Goal: Find specific page/section: Find specific page/section

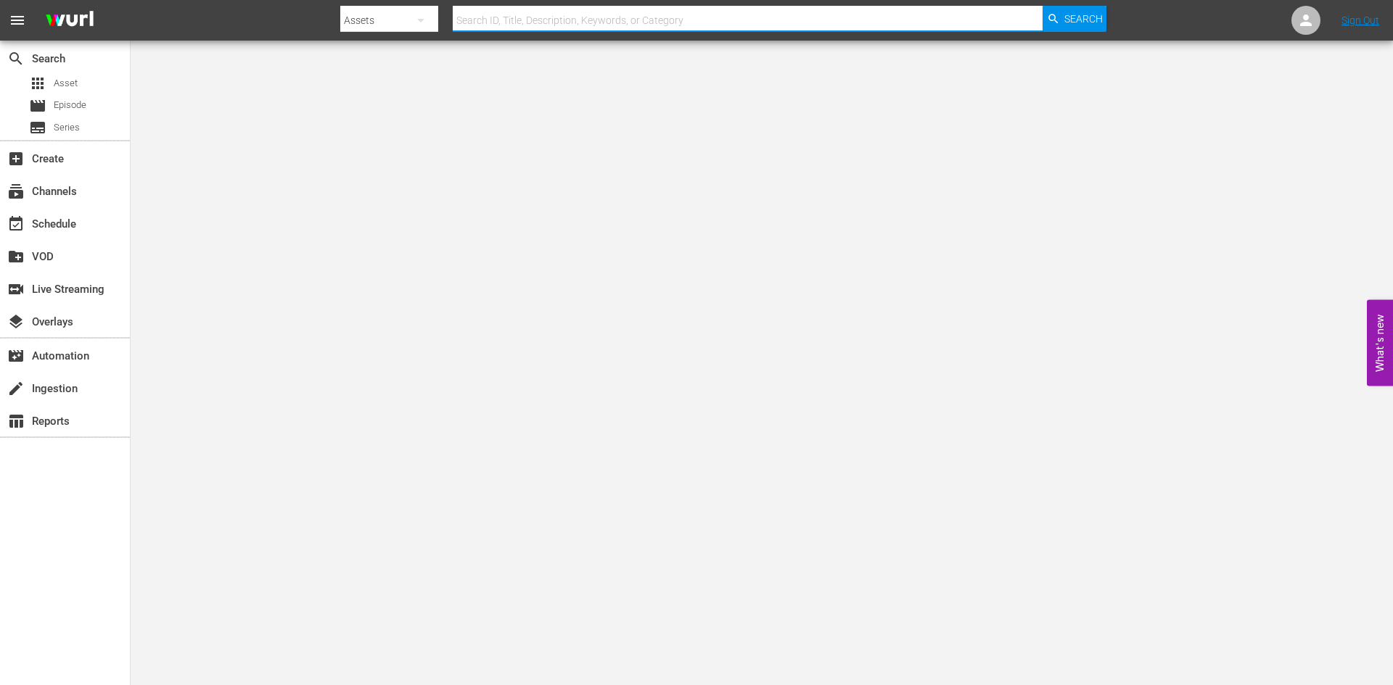
click at [518, 20] on input "text" at bounding box center [748, 20] width 590 height 35
click at [524, 22] on input "text" at bounding box center [748, 20] width 590 height 35
click at [521, 15] on input "text" at bounding box center [748, 20] width 590 height 35
click at [52, 183] on div "subscriptions Channels" at bounding box center [40, 189] width 81 height 13
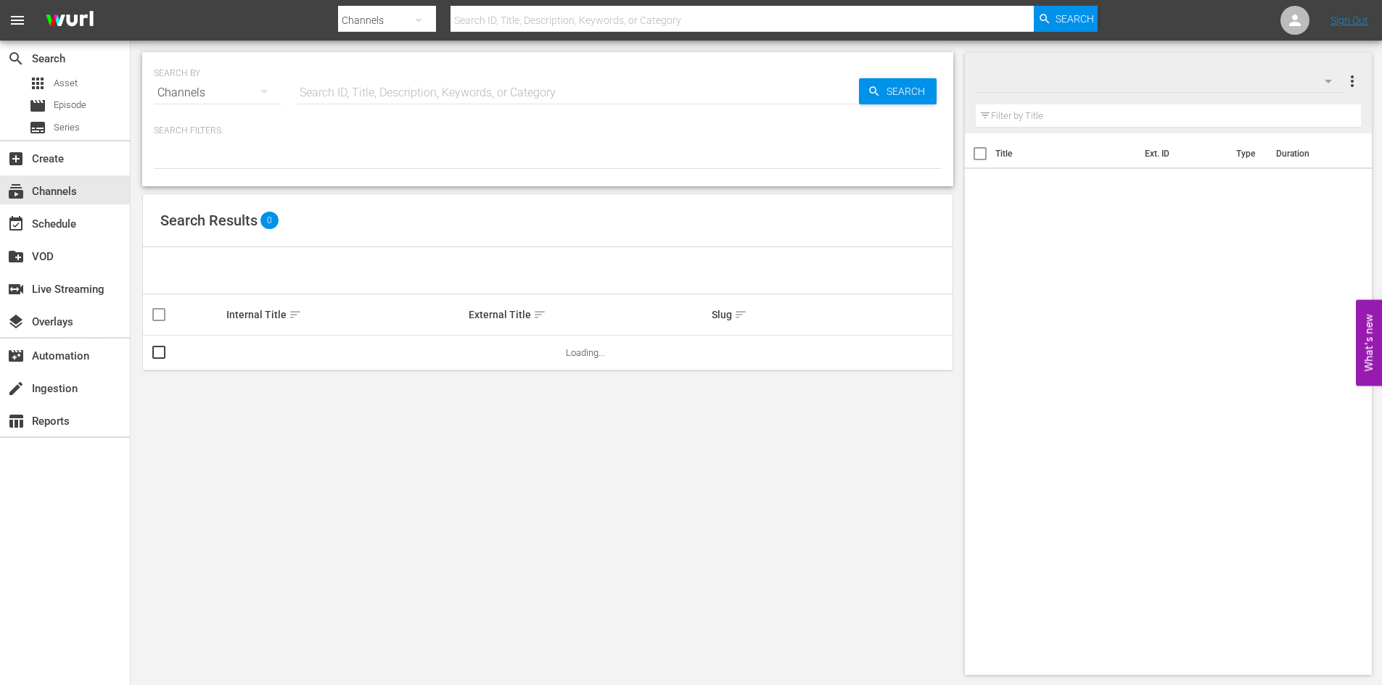
click at [347, 104] on hr at bounding box center [577, 104] width 563 height 1
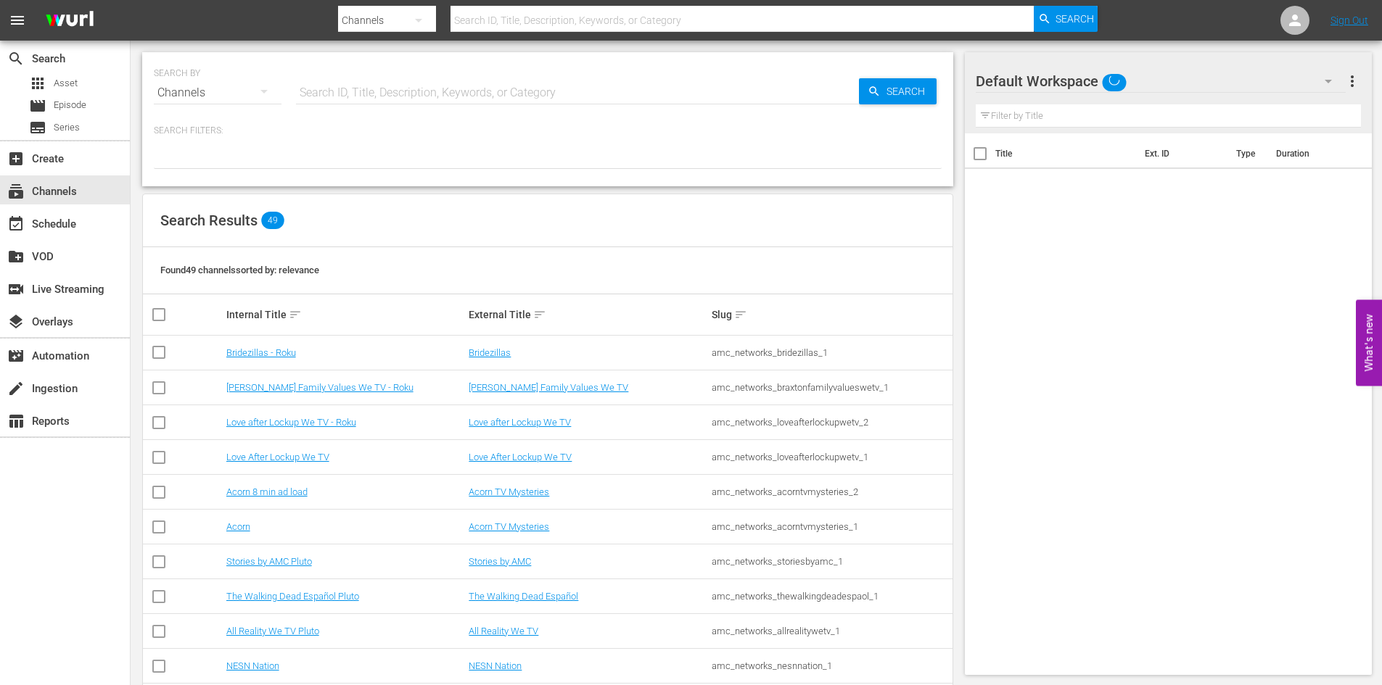
click at [342, 99] on input "text" at bounding box center [577, 92] width 563 height 35
type input "thrillers"
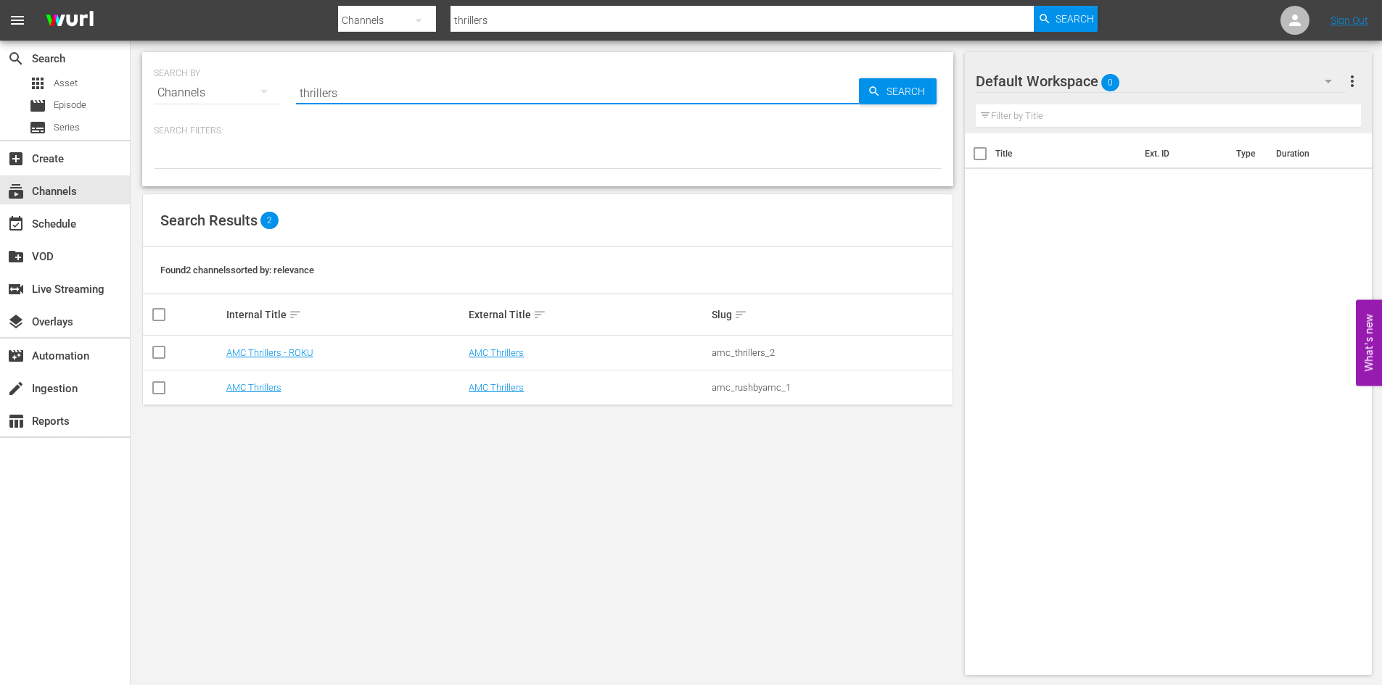
type input "thrillers"
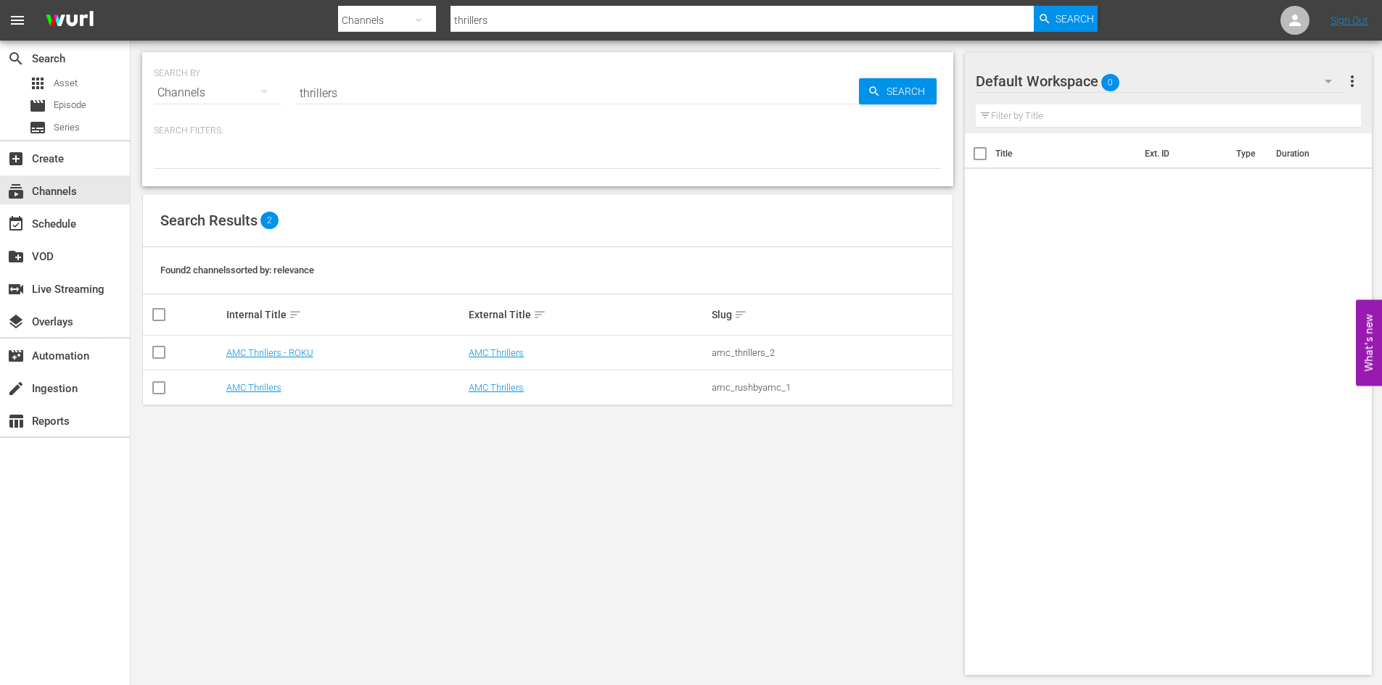
click at [343, 343] on td "AMC Thrillers - ROKU" at bounding box center [345, 353] width 243 height 35
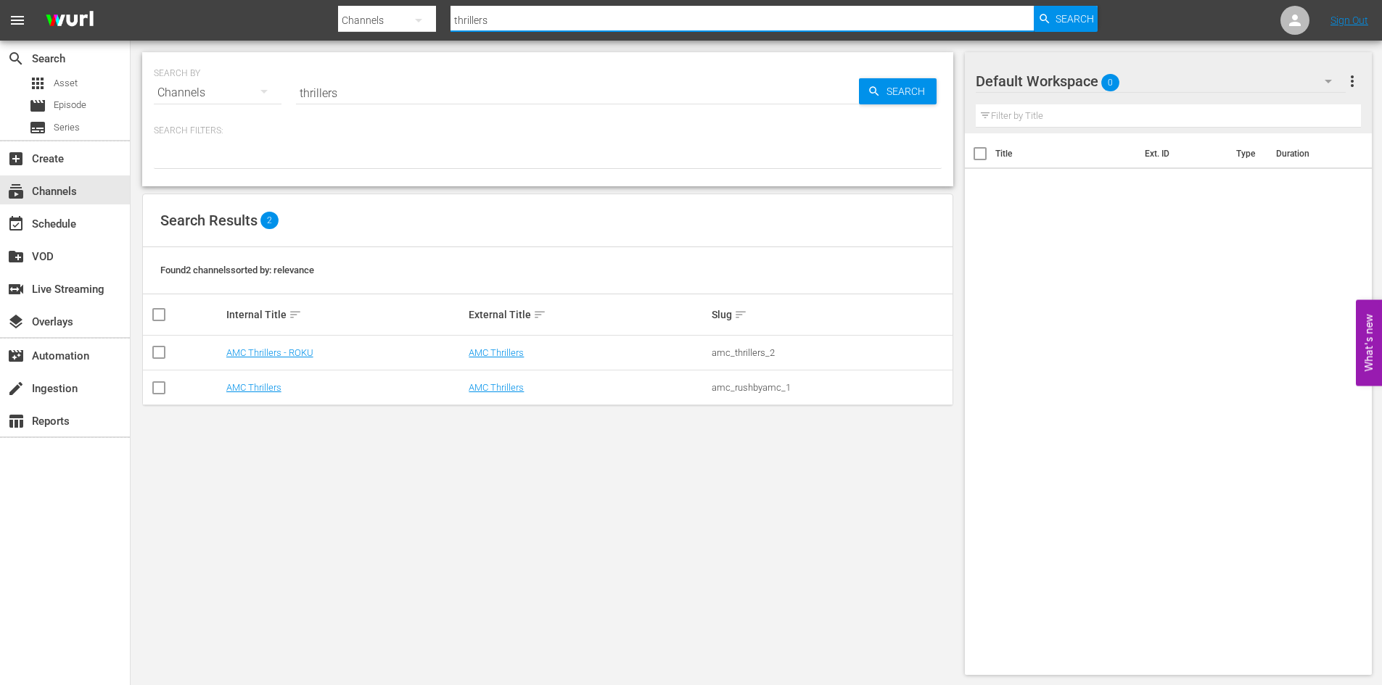
drag, startPoint x: 491, startPoint y: 22, endPoint x: 368, endPoint y: 17, distance: 123.4
click at [368, 17] on div "Search By Channels Search ID, Title, Description, Keywords, or Category thrille…" at bounding box center [718, 20] width 760 height 35
type input "slightly"
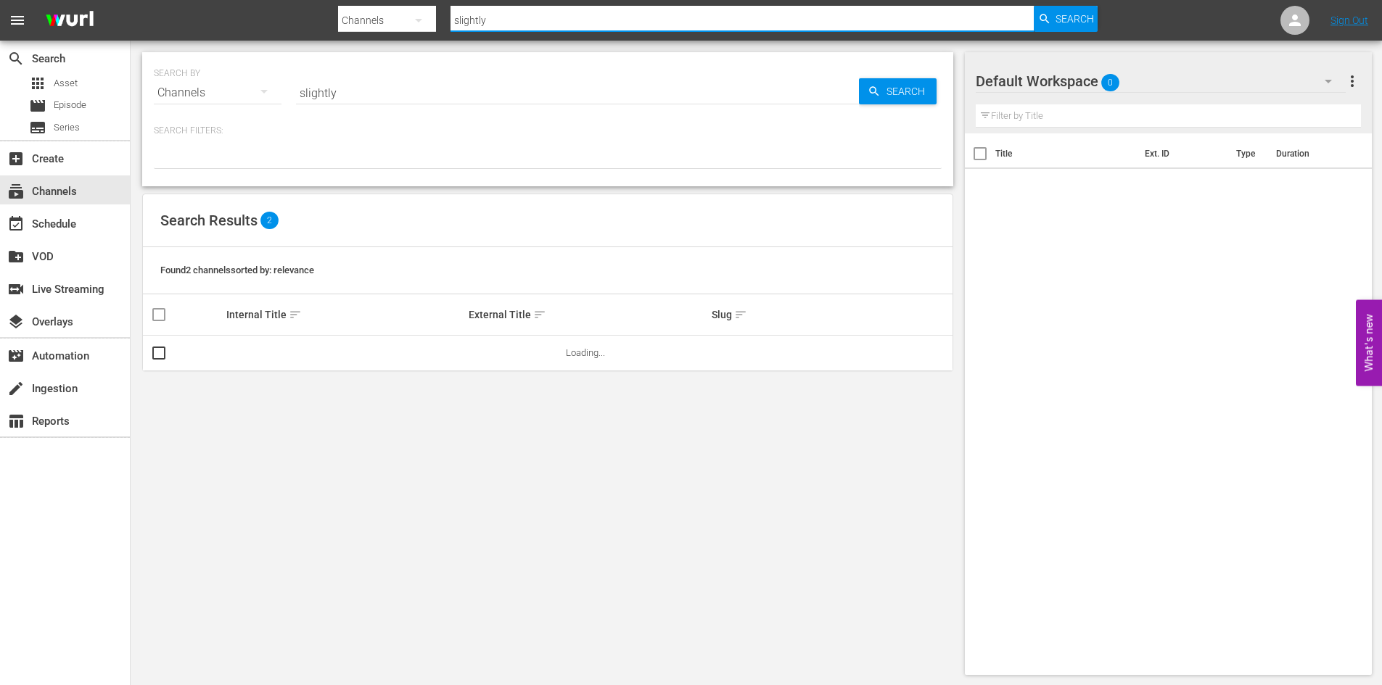
type input "slightly"
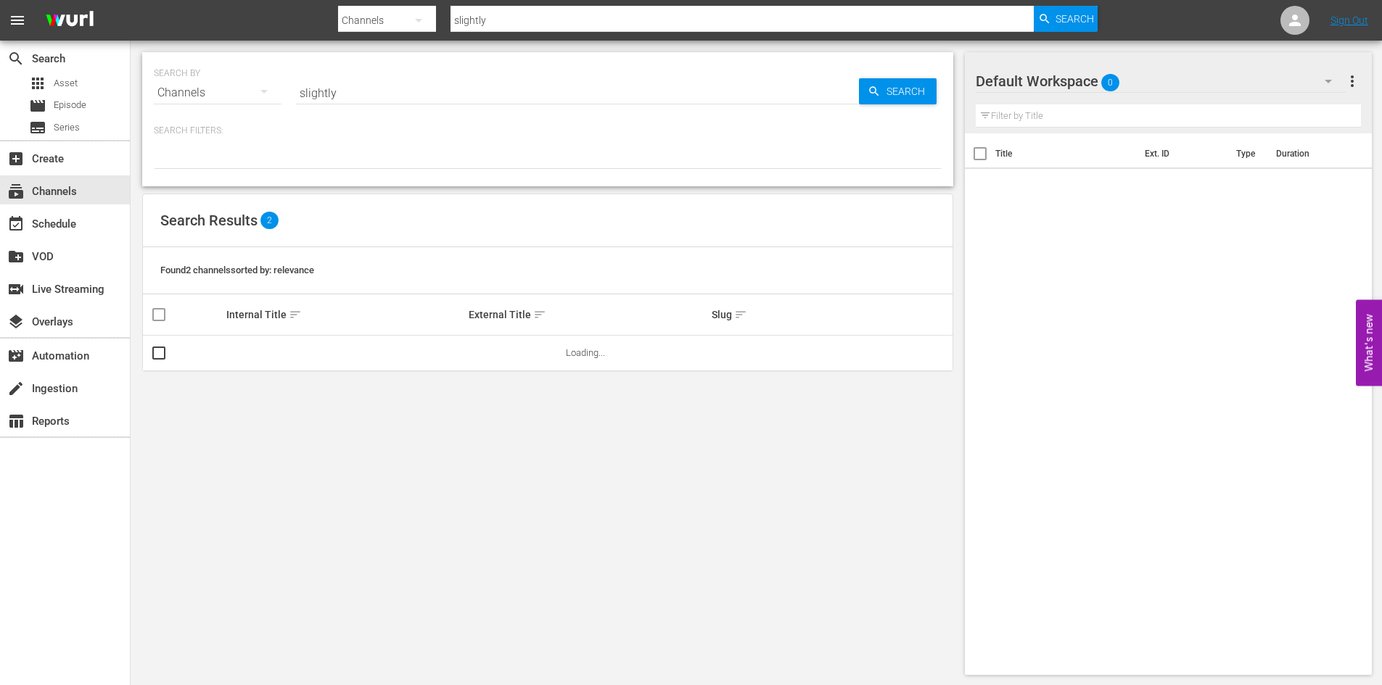
click at [597, 128] on p "Search Filters:" at bounding box center [548, 131] width 788 height 12
click at [302, 352] on link "Slightly Off by AMC - ROKU" at bounding box center [281, 352] width 110 height 11
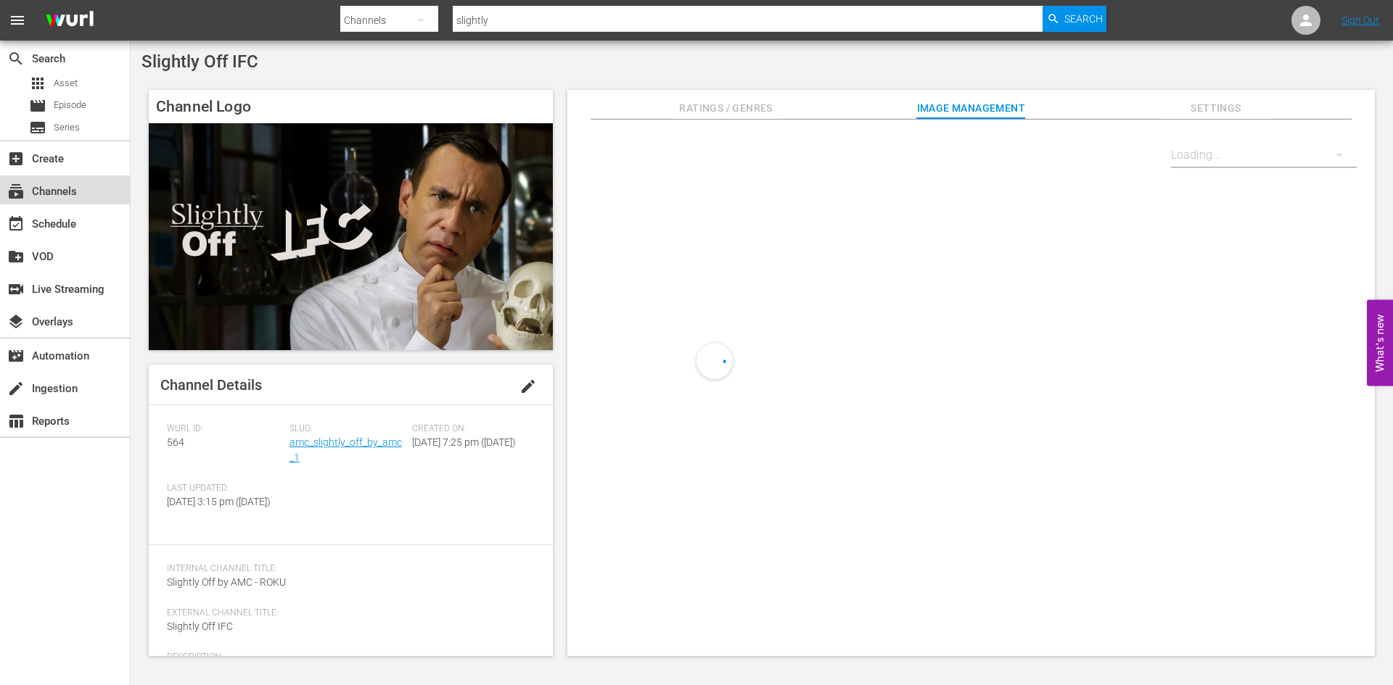
click at [86, 203] on div "subscriptions Channels" at bounding box center [65, 190] width 130 height 29
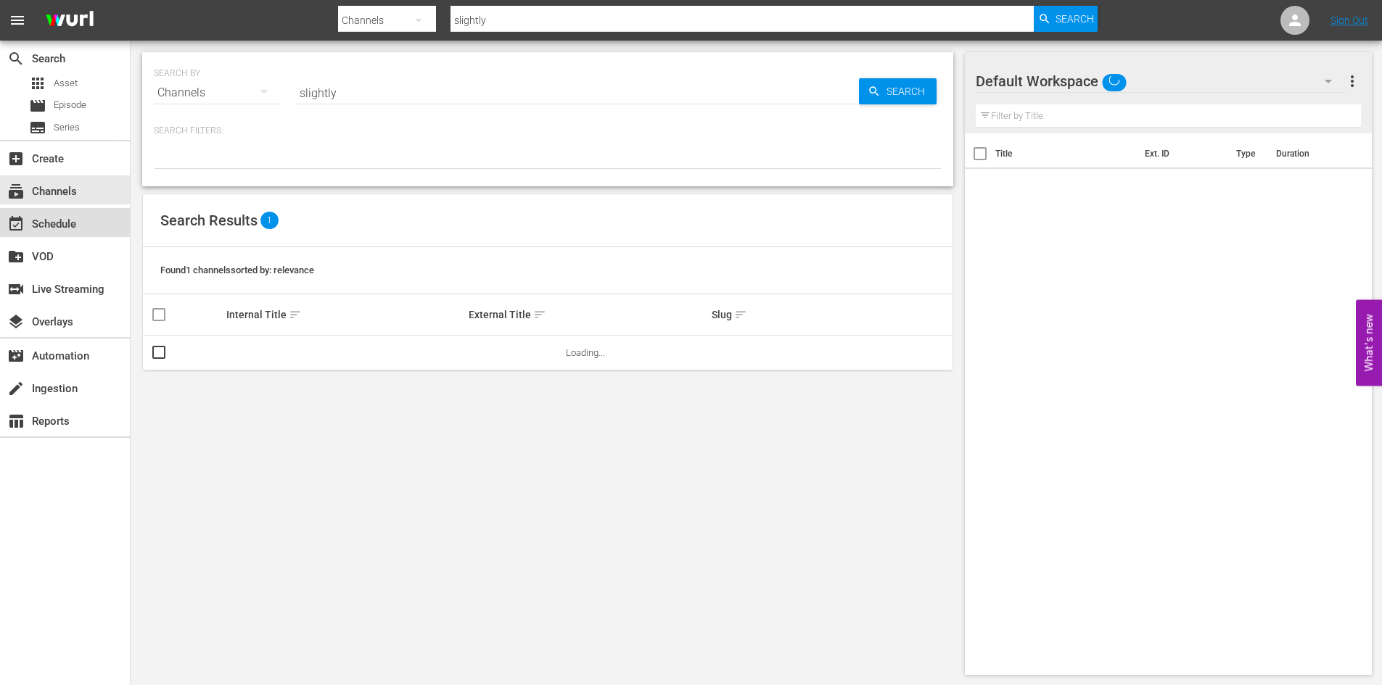
click at [81, 226] on div "event_available Schedule" at bounding box center [40, 221] width 81 height 13
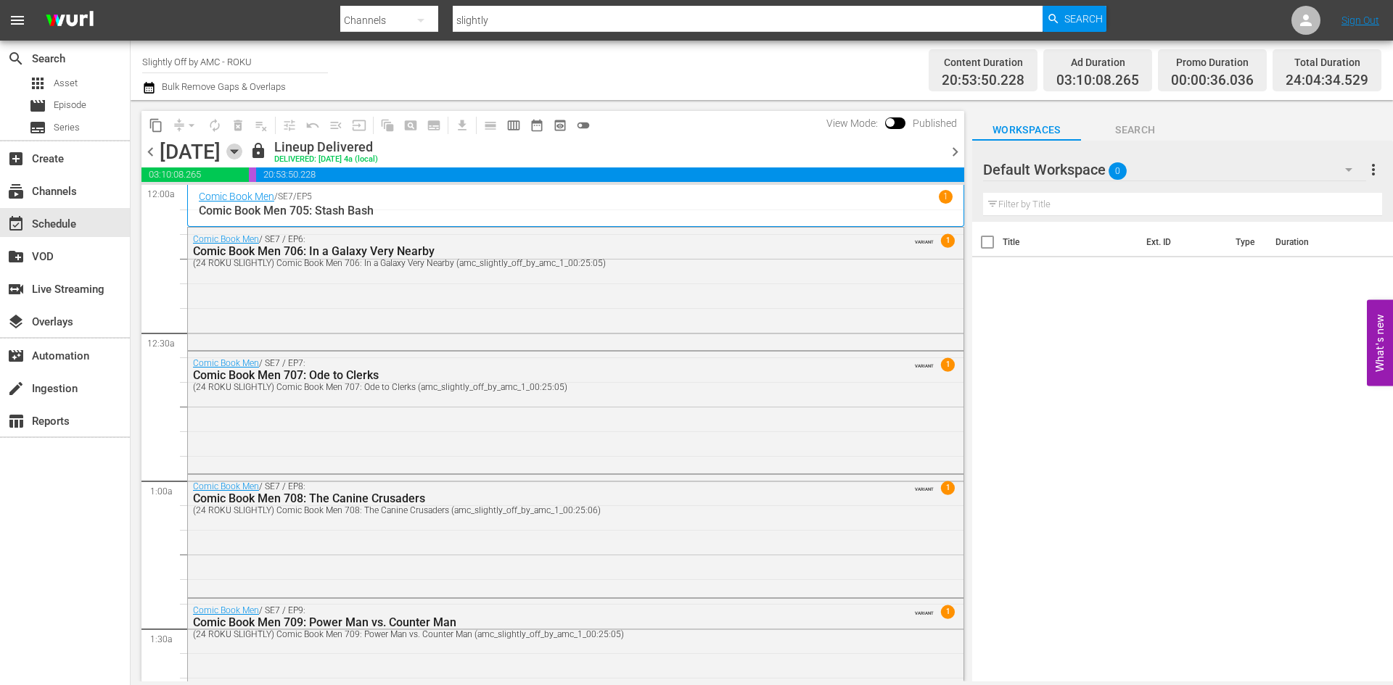
click at [237, 153] on icon "button" at bounding box center [234, 152] width 7 height 4
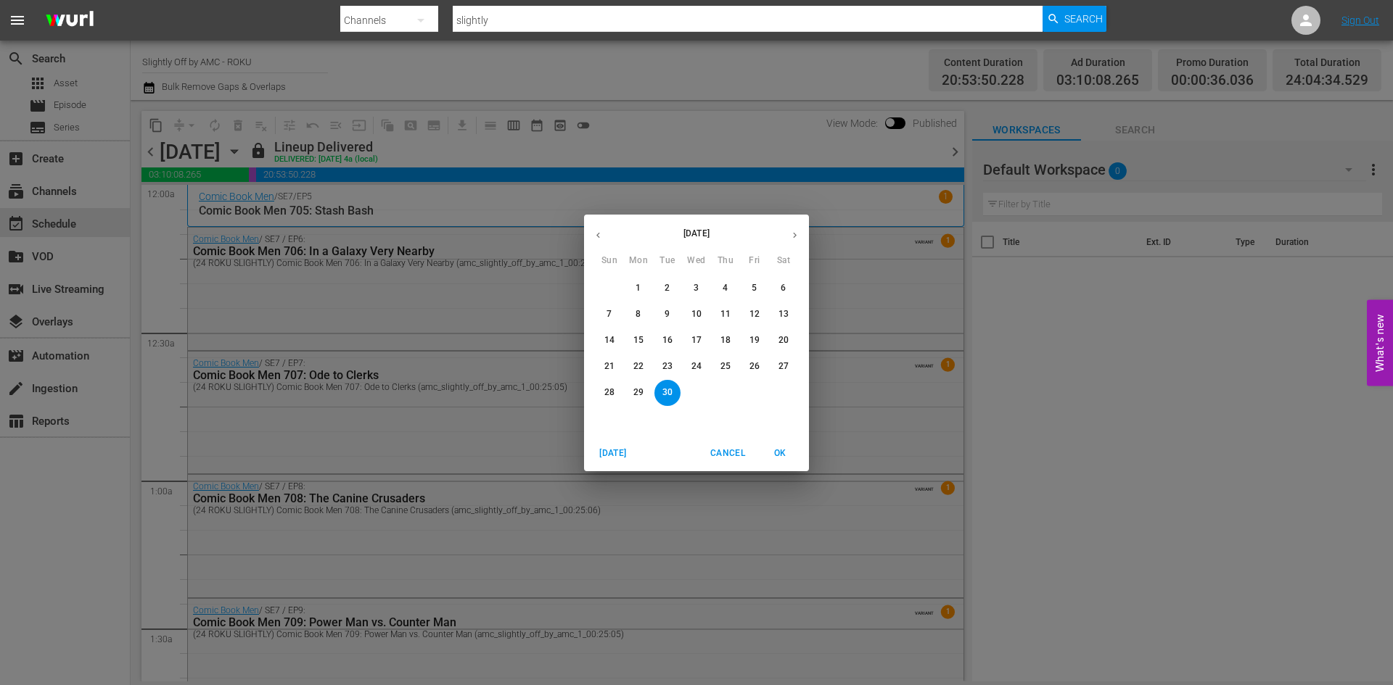
click at [791, 235] on icon "button" at bounding box center [794, 235] width 11 height 11
click at [639, 338] on p "13" at bounding box center [638, 340] width 10 height 12
